Goal: Task Accomplishment & Management: Use online tool/utility

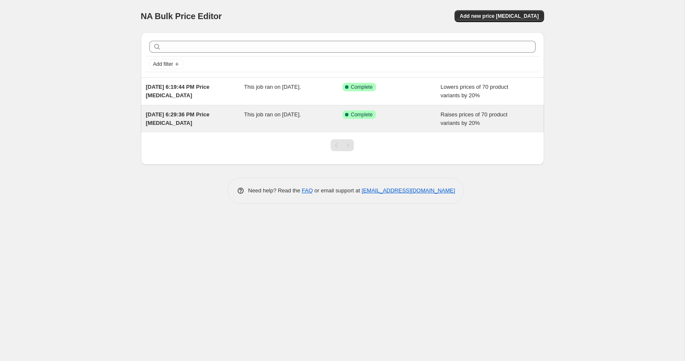
click at [192, 114] on span "[DATE] 6:29:36 PM Price [MEDICAL_DATA]" at bounding box center [178, 118] width 64 height 15
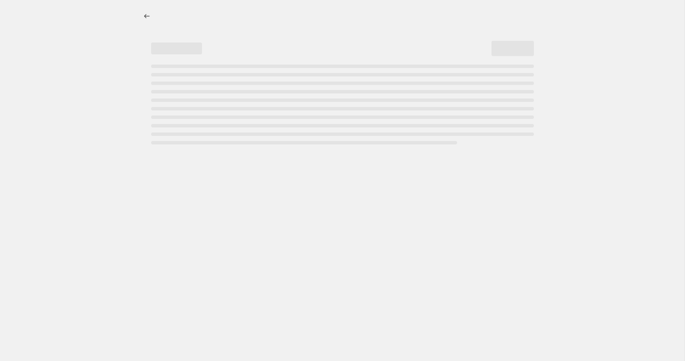
select select "percentage"
